Goal: Check status: Check status

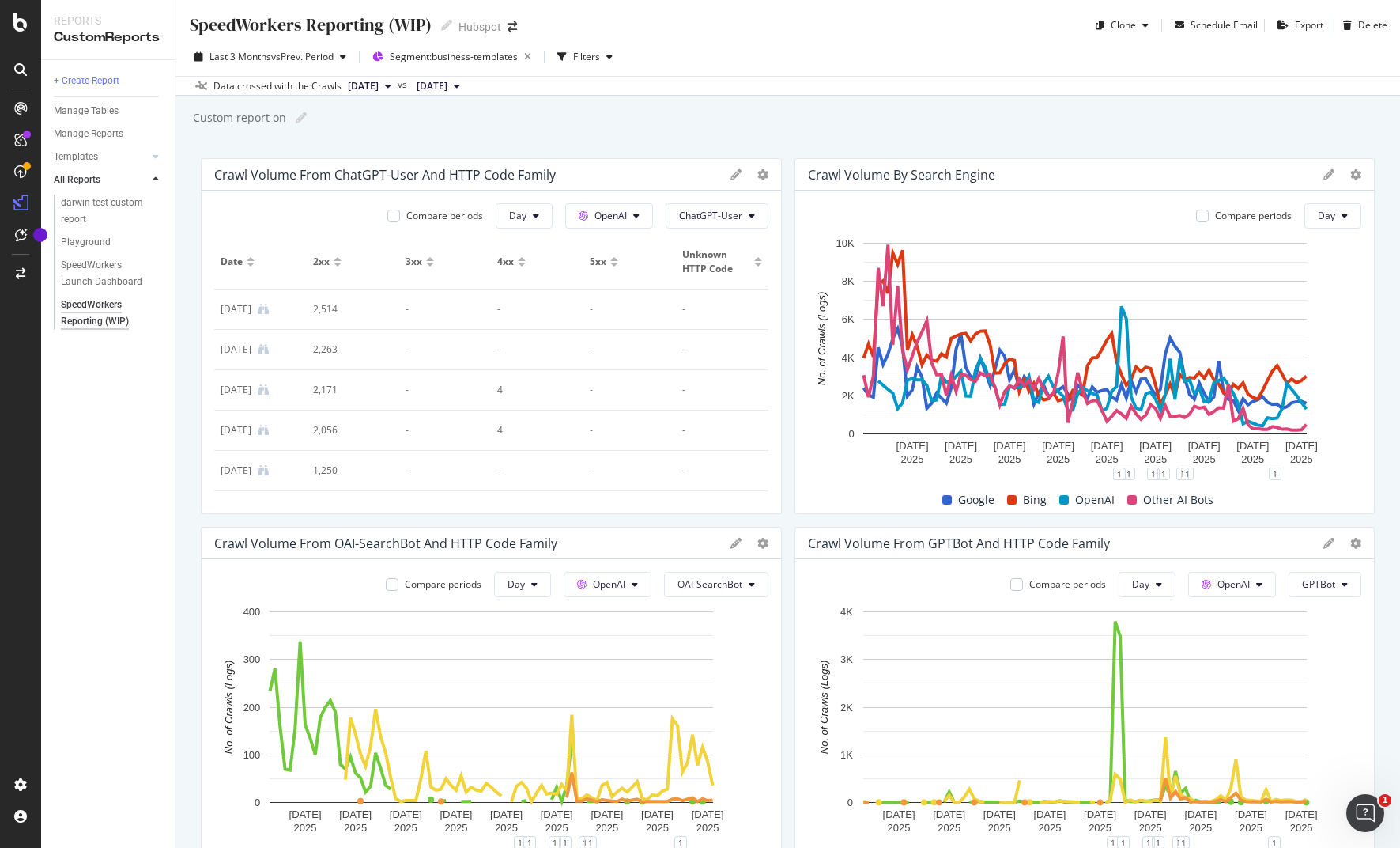
scroll to position [657, 0]
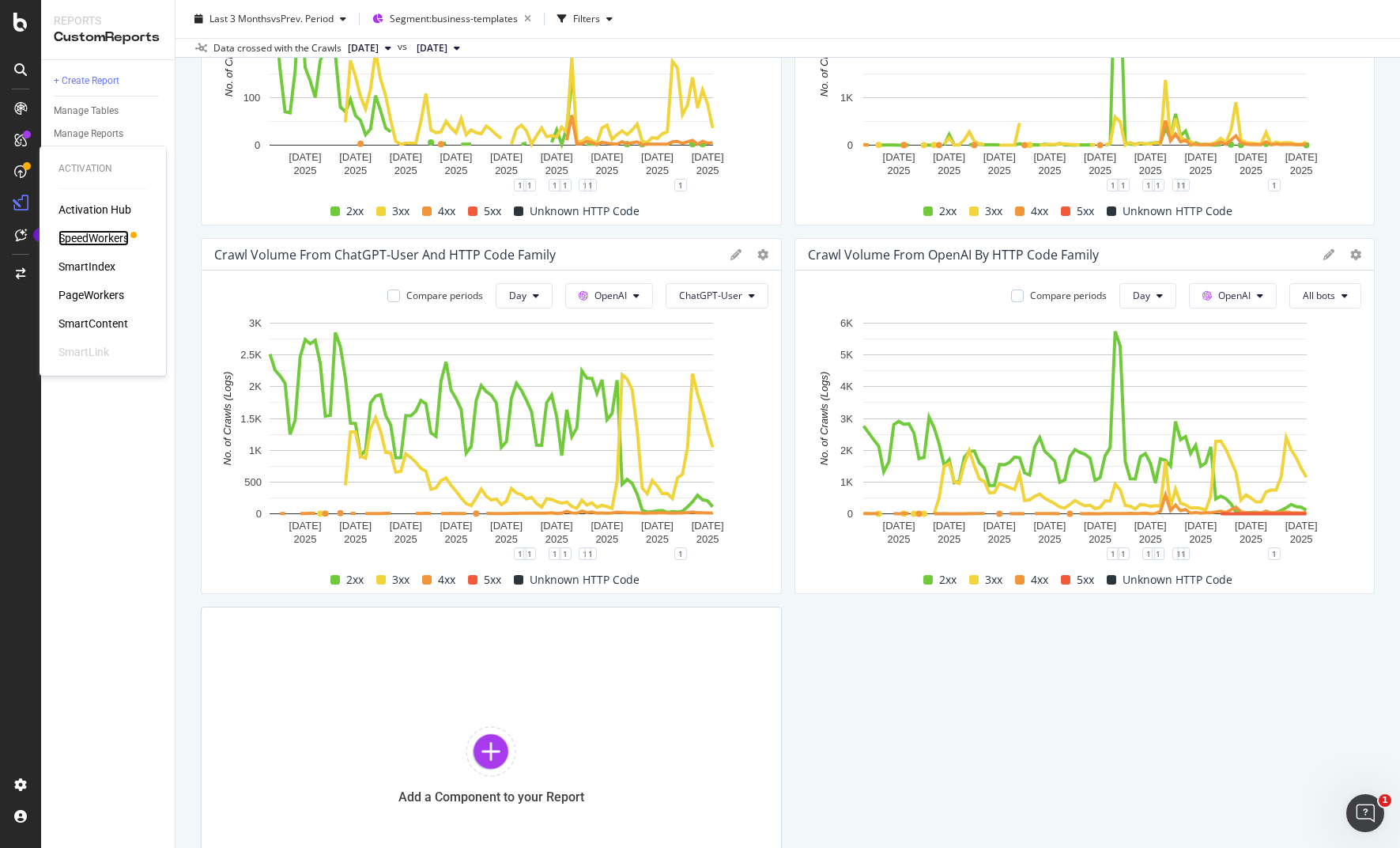
click at [86, 234] on div "SpeedWorkers" at bounding box center [93, 238] width 71 height 16
